Goal: Task Accomplishment & Management: Manage account settings

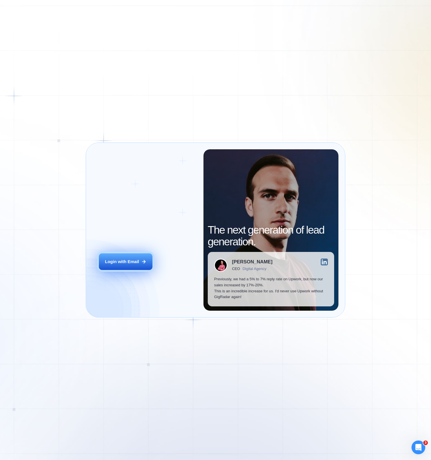
click at [120, 260] on div "Login with Email" at bounding box center [122, 262] width 34 height 6
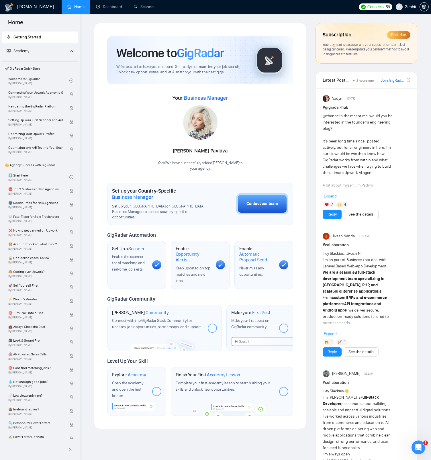
click at [393, 36] on div "Past due" at bounding box center [398, 34] width 23 height 7
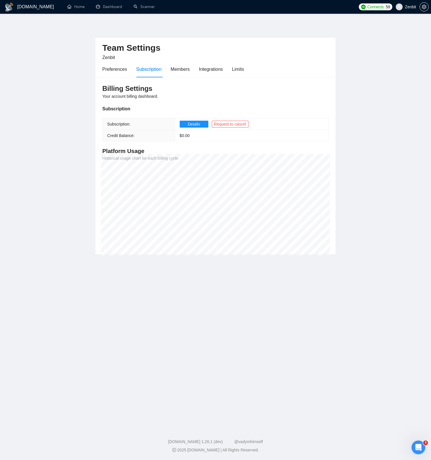
click at [415, 7] on span "Zenbit" at bounding box center [410, 7] width 11 height 0
click at [321, 39] on div "Team Settings Zenbit" at bounding box center [215, 49] width 226 height 23
click at [125, 70] on div "Preferences" at bounding box center [114, 69] width 25 height 7
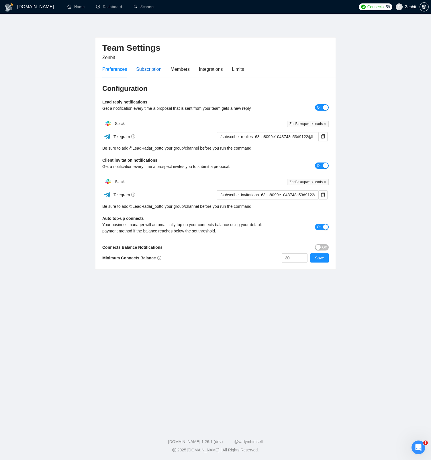
click at [143, 70] on div "Subscription" at bounding box center [148, 69] width 25 height 7
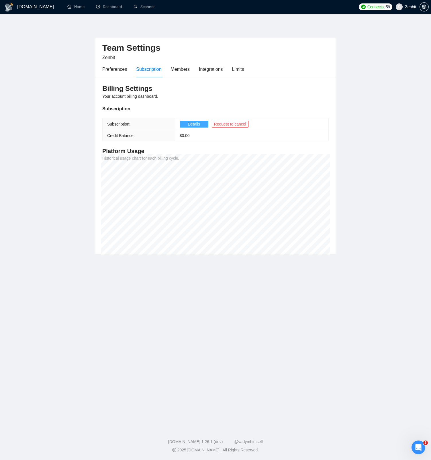
click at [192, 123] on span "Details" at bounding box center [194, 124] width 12 height 6
click at [23, 6] on h1 "[DOMAIN_NAME]" at bounding box center [35, 7] width 37 height 14
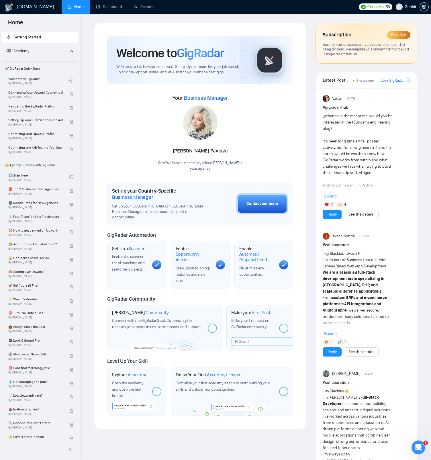
click at [339, 34] on span "Subscription" at bounding box center [336, 35] width 28 height 10
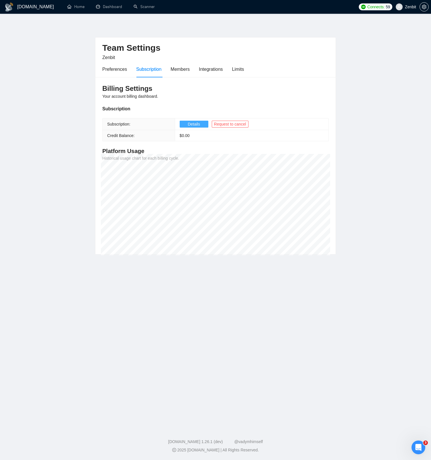
click at [192, 124] on span "Details" at bounding box center [194, 124] width 12 height 6
